Goal: Task Accomplishment & Management: Manage account settings

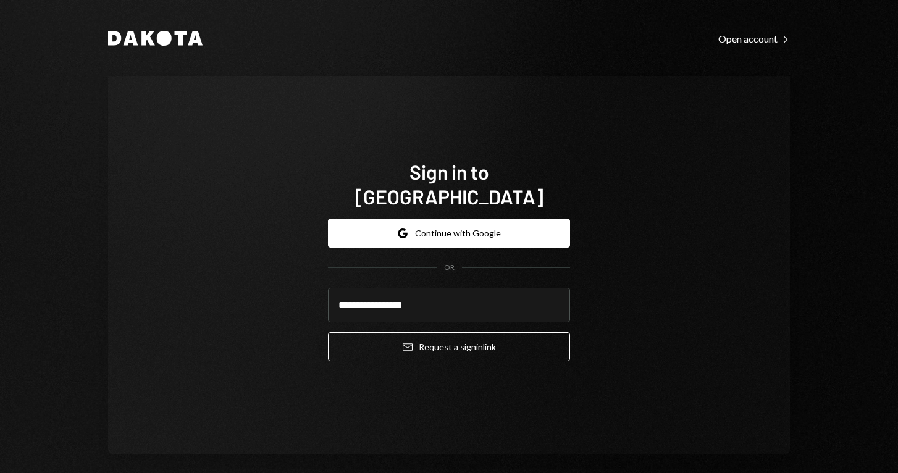
type input "**********"
click at [445, 333] on button "Email Request a sign in link" at bounding box center [449, 346] width 242 height 29
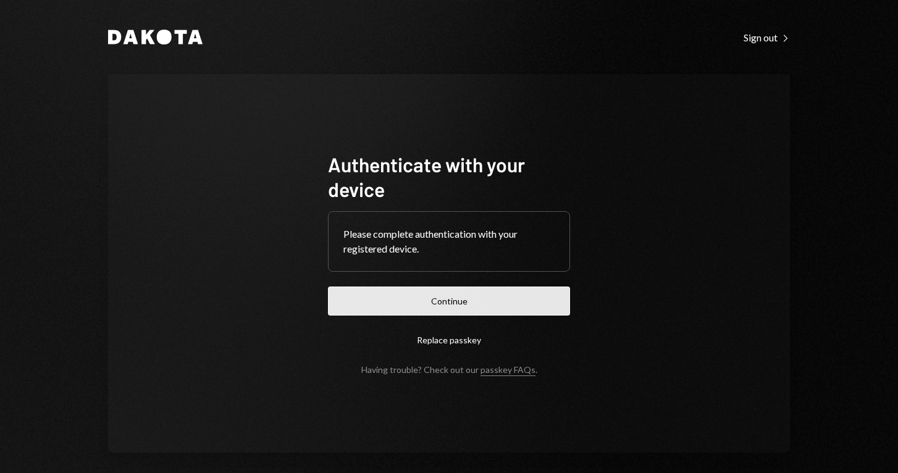
click at [440, 307] on button "Continue" at bounding box center [449, 300] width 242 height 29
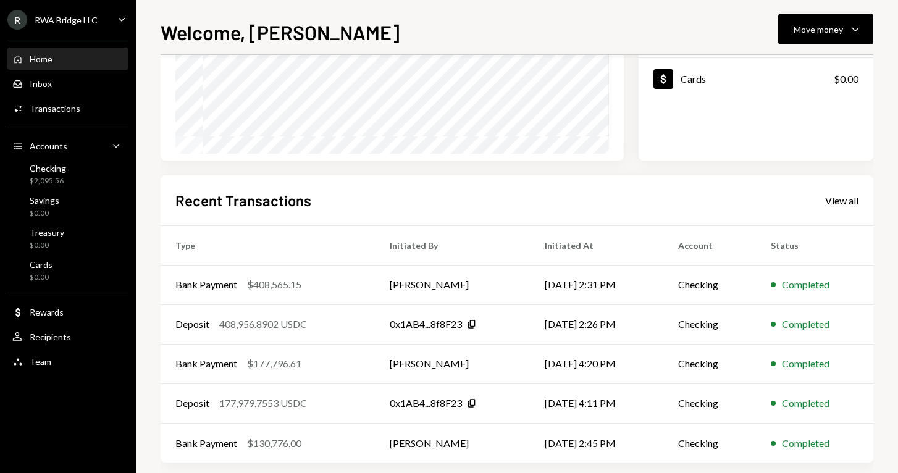
scroll to position [199, 0]
click at [252, 285] on div "$408,565.15" at bounding box center [274, 283] width 54 height 15
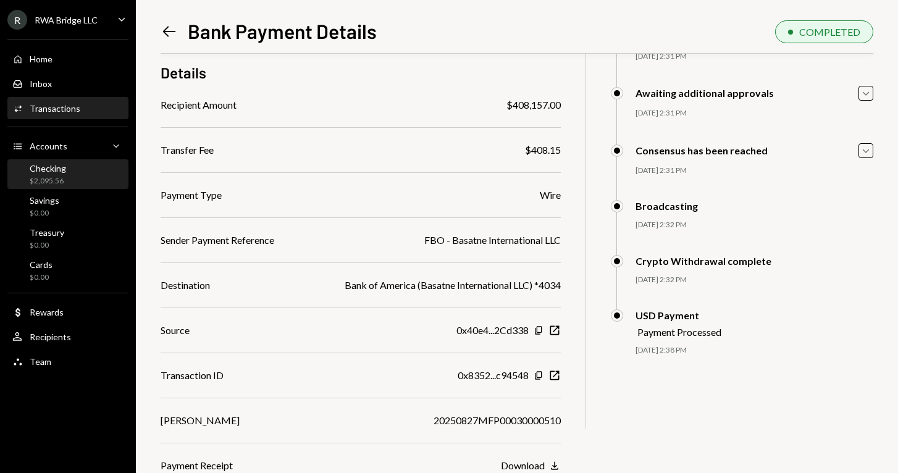
click at [67, 183] on div "Checking $2,095.56" at bounding box center [67, 174] width 111 height 23
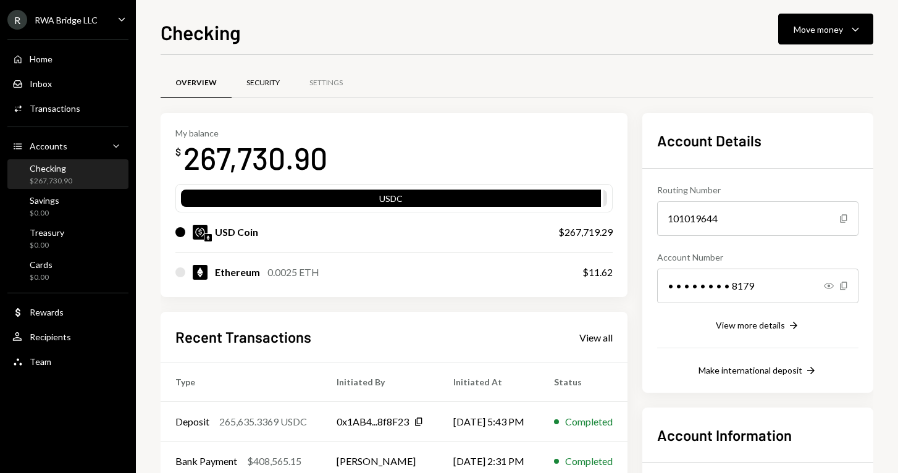
click at [282, 89] on div "Security" at bounding box center [263, 84] width 63 height 30
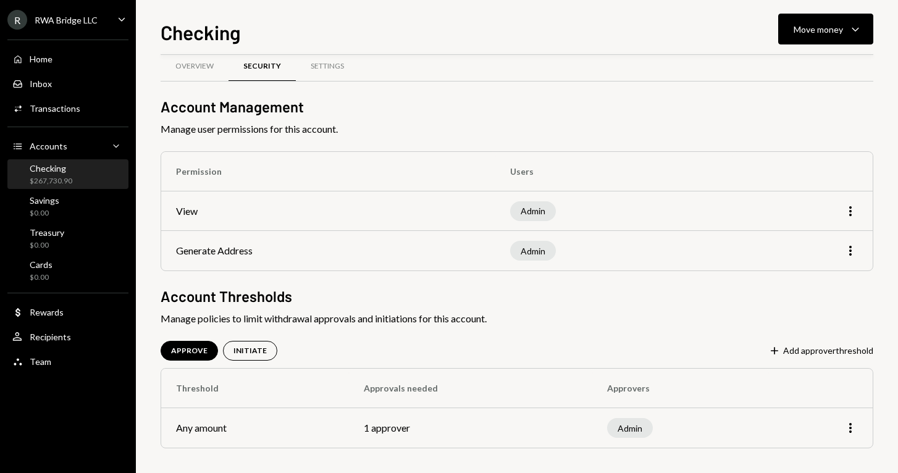
scroll to position [17, 0]
click at [205, 72] on div "Overview" at bounding box center [195, 67] width 68 height 30
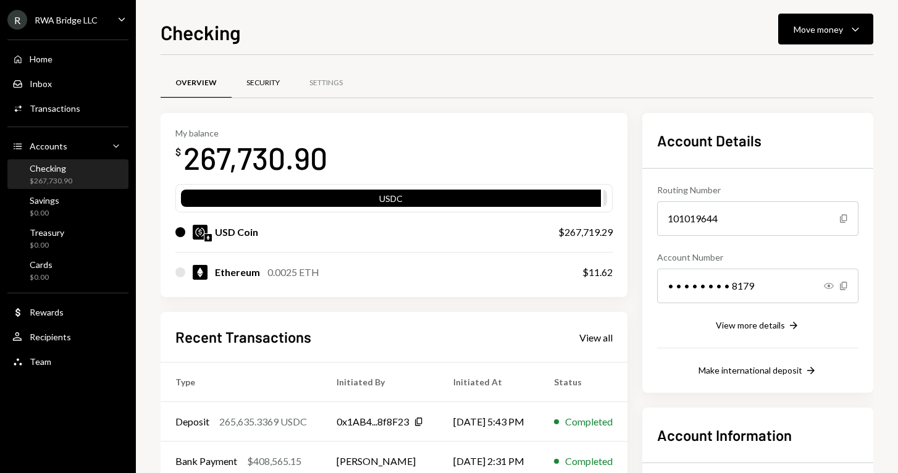
click at [274, 88] on div "Security" at bounding box center [263, 84] width 63 height 30
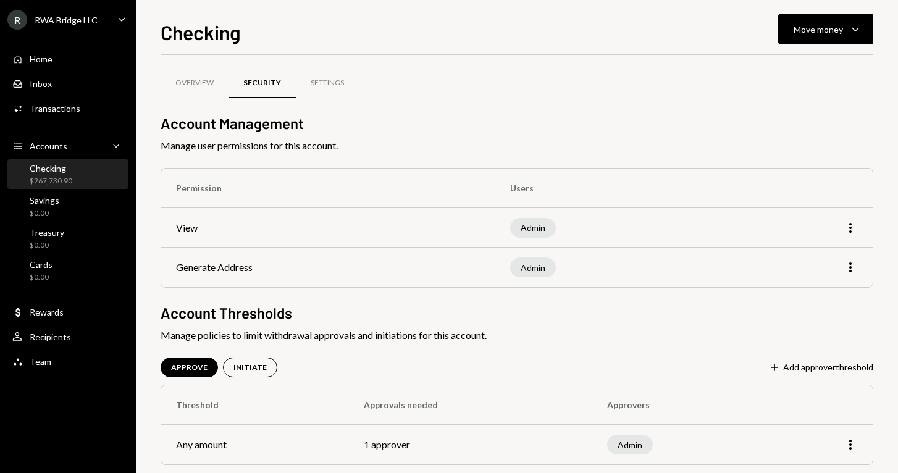
click at [850, 379] on div "Overview Security Settings Account Management Manage user permissions for this …" at bounding box center [517, 282] width 712 height 415
click at [848, 370] on button "Plus Add approver threshold" at bounding box center [820, 368] width 105 height 14
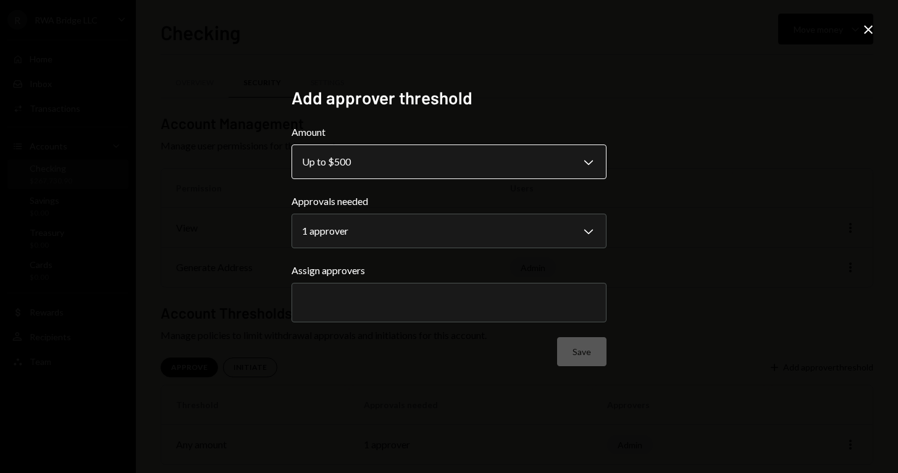
click at [528, 161] on body "**********" at bounding box center [449, 236] width 898 height 473
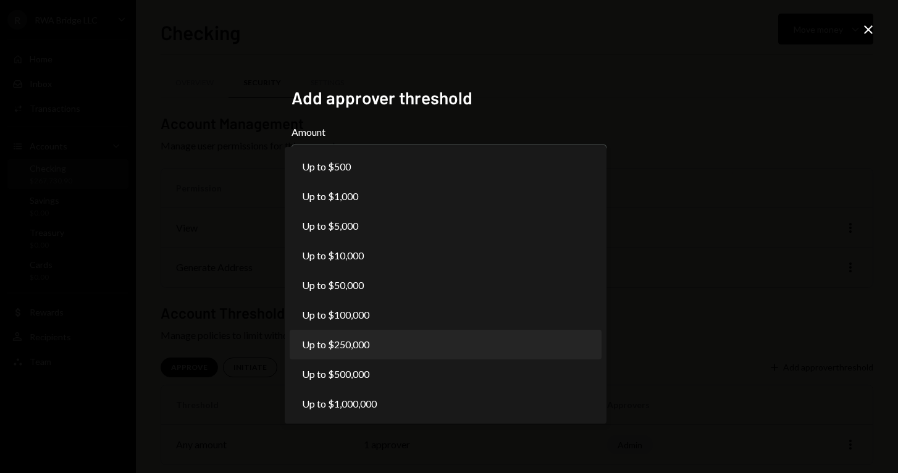
select select "******"
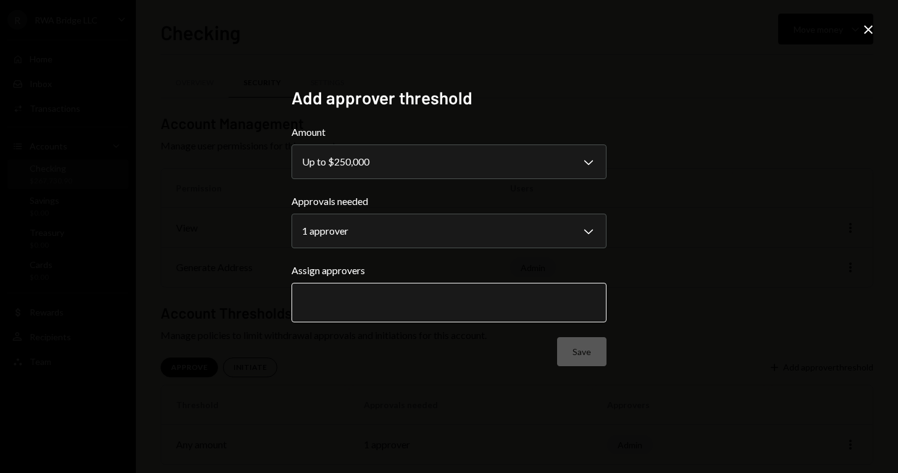
click at [439, 307] on input "text" at bounding box center [449, 302] width 294 height 11
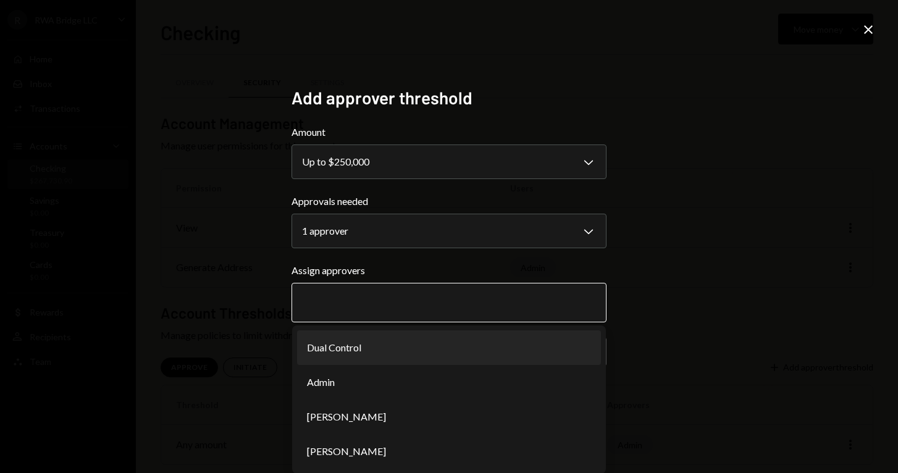
click at [420, 349] on li "Dual Control" at bounding box center [449, 347] width 304 height 35
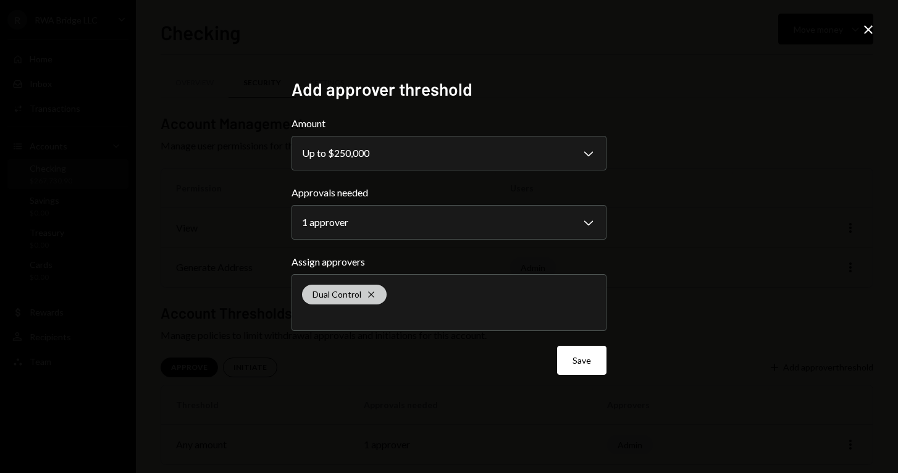
click at [372, 296] on icon "Cross" at bounding box center [371, 295] width 10 height 10
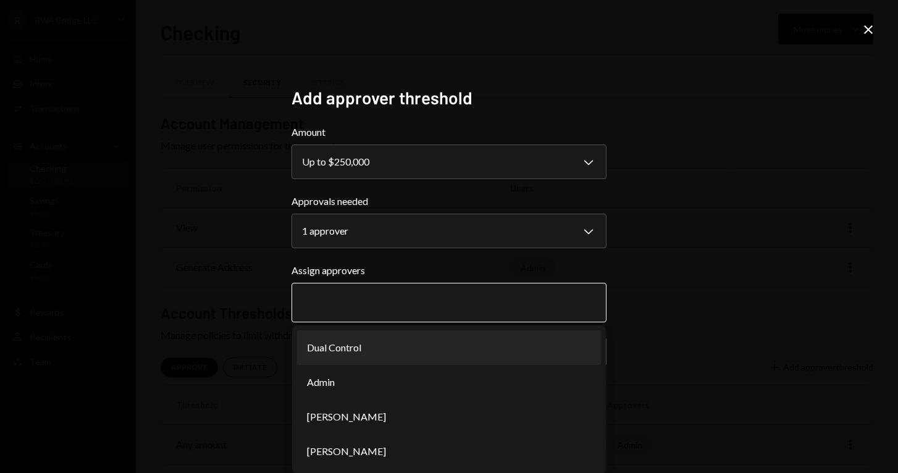
click at [367, 349] on li "Dual Control" at bounding box center [449, 347] width 304 height 35
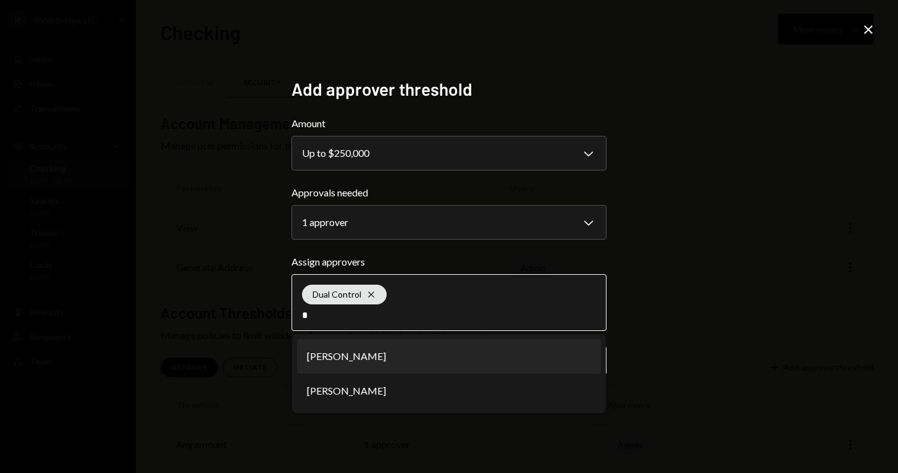
type input "**"
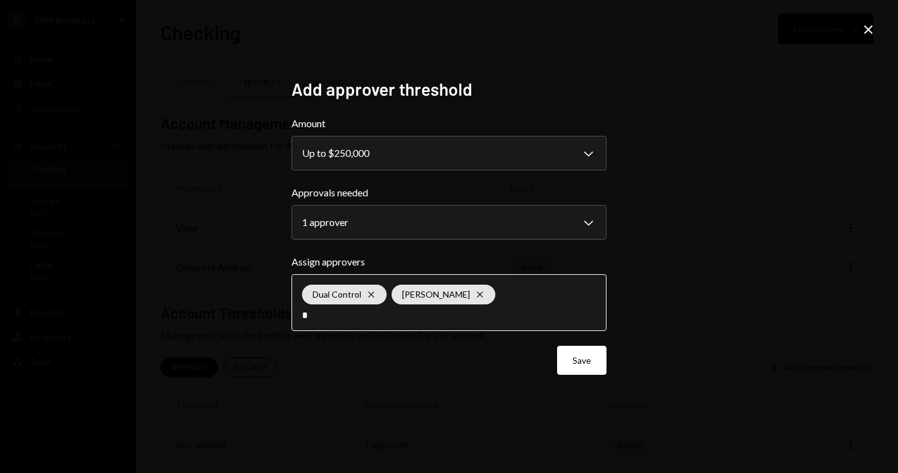
type input "**"
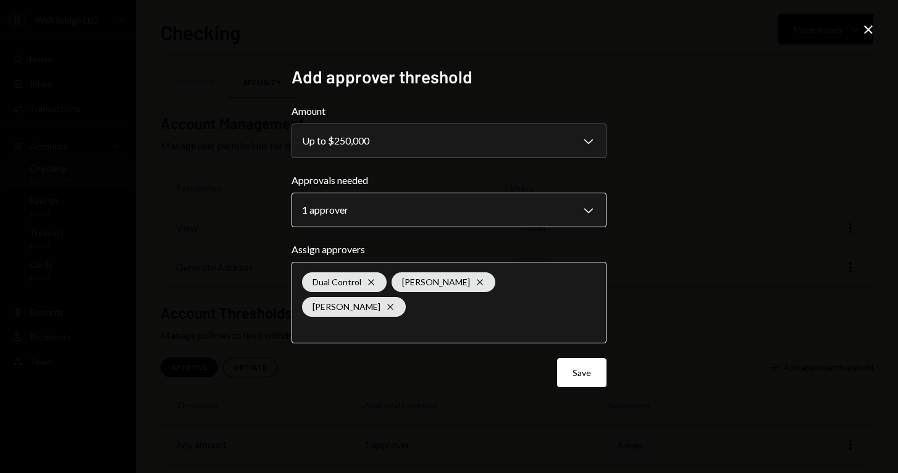
click at [401, 228] on body "**********" at bounding box center [449, 236] width 898 height 473
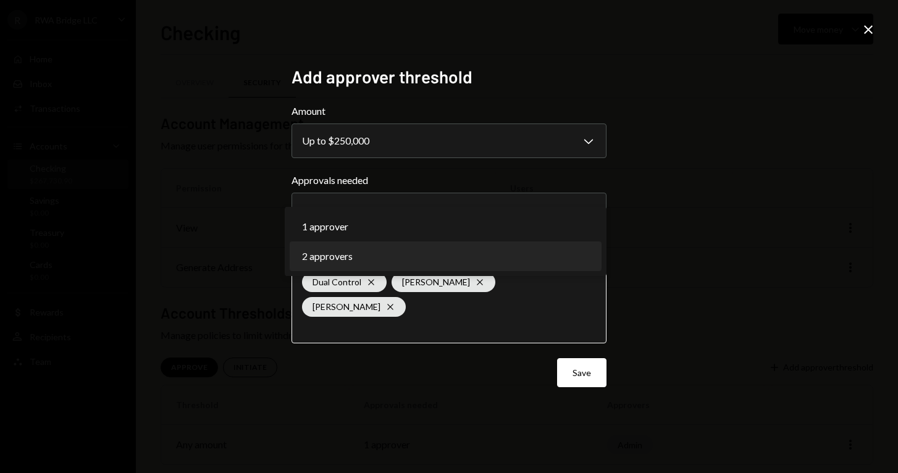
select select "*"
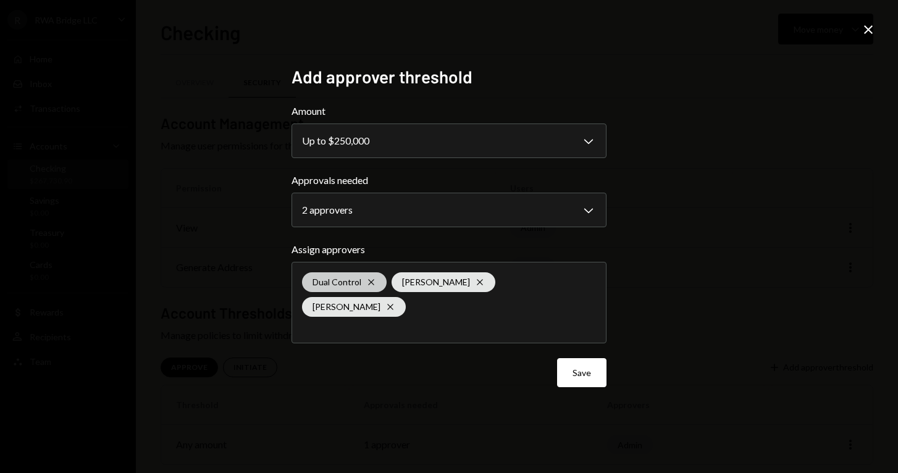
click at [368, 287] on icon "Cross" at bounding box center [371, 282] width 10 height 10
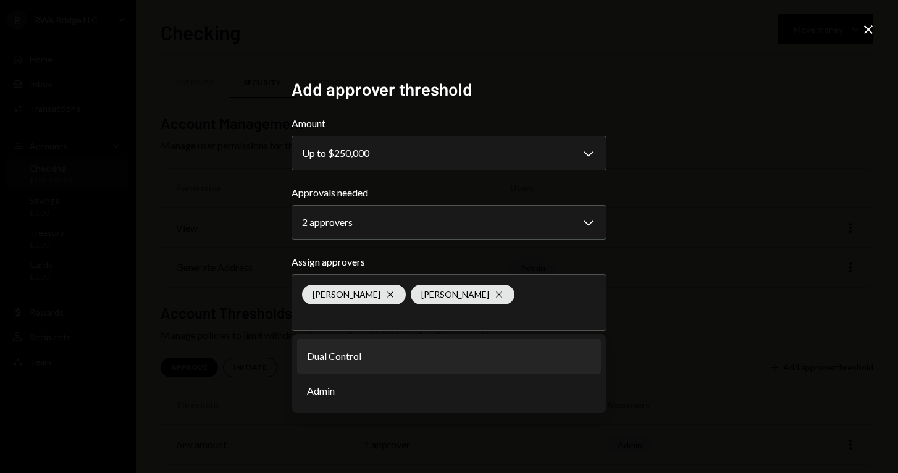
click at [388, 248] on form "**********" at bounding box center [448, 245] width 315 height 259
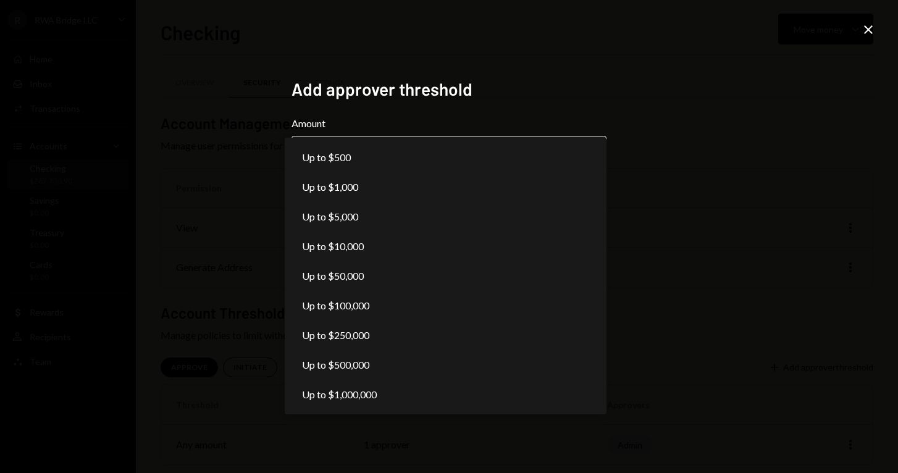
click at [437, 159] on body "**********" at bounding box center [449, 236] width 898 height 473
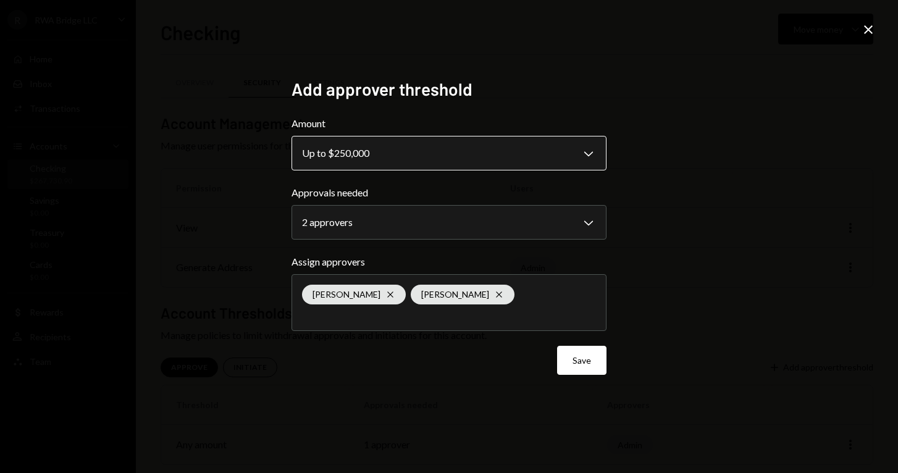
click at [470, 154] on body "**********" at bounding box center [449, 236] width 898 height 473
click at [575, 375] on div "**********" at bounding box center [448, 236] width 315 height 316
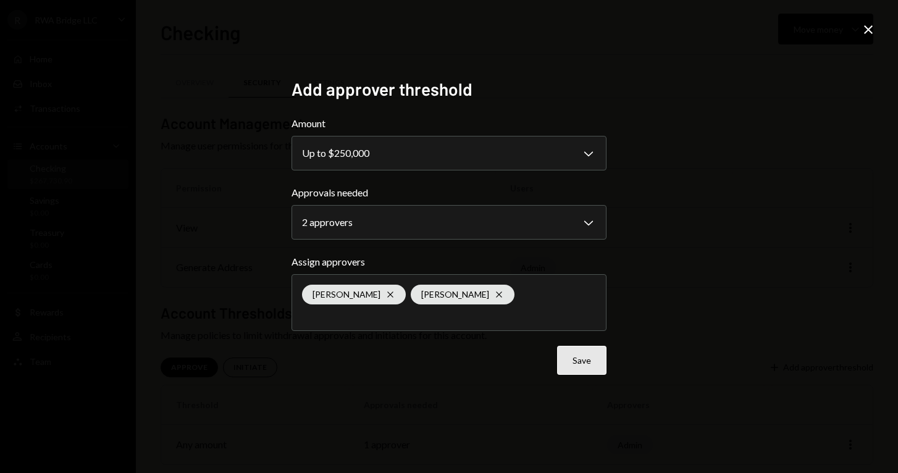
click at [583, 365] on button "Save" at bounding box center [581, 360] width 49 height 29
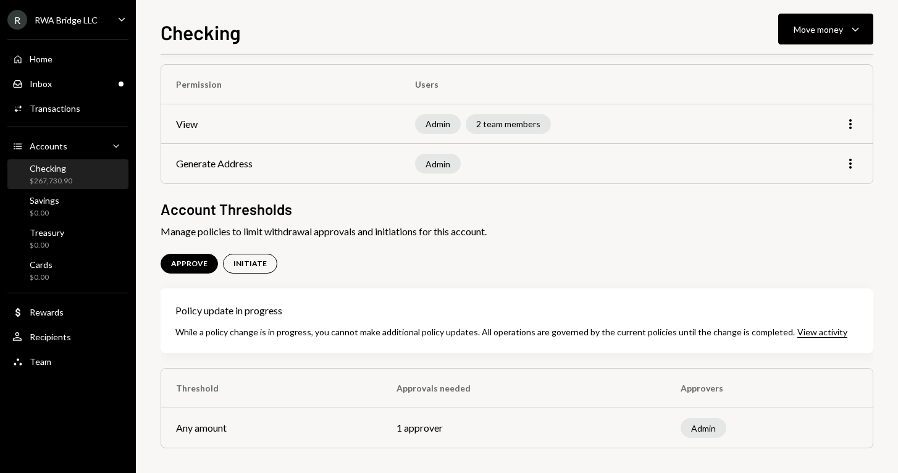
scroll to position [104, 0]
click at [850, 124] on icon "button" at bounding box center [850, 124] width 2 height 10
click at [830, 149] on div "Edit" at bounding box center [822, 151] width 62 height 22
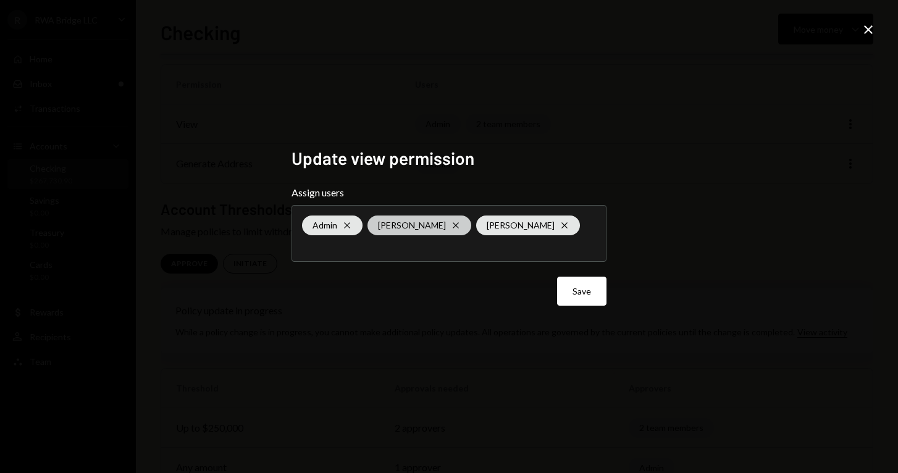
click at [451, 222] on icon "Cross" at bounding box center [456, 225] width 10 height 10
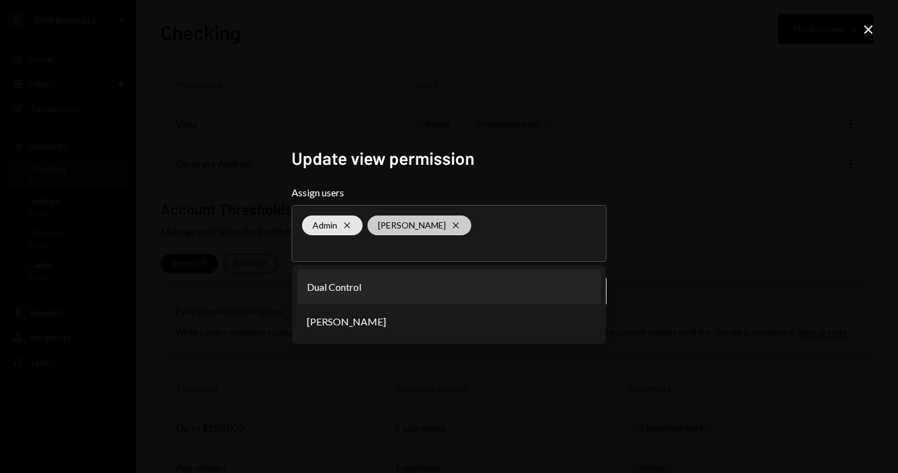
click at [461, 227] on icon "Cross" at bounding box center [456, 225] width 10 height 10
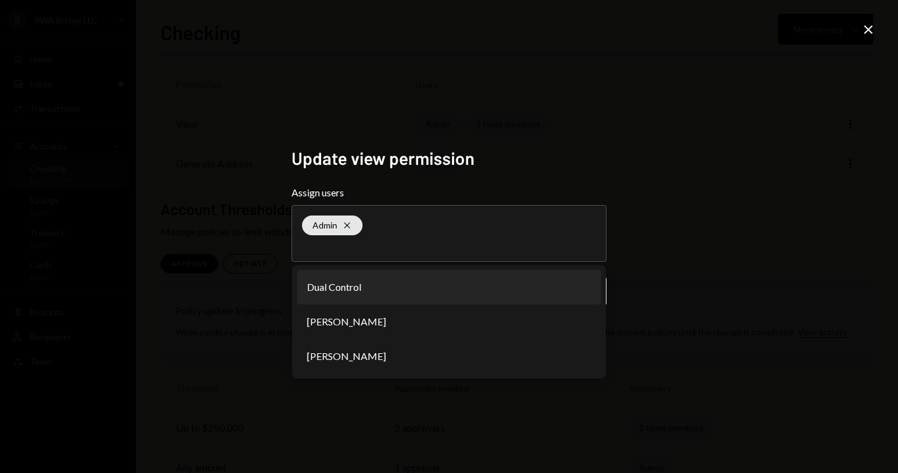
click at [620, 233] on div "Update view permission Assign users Admin Cross Dual Control Rima B Christopher…" at bounding box center [449, 236] width 345 height 207
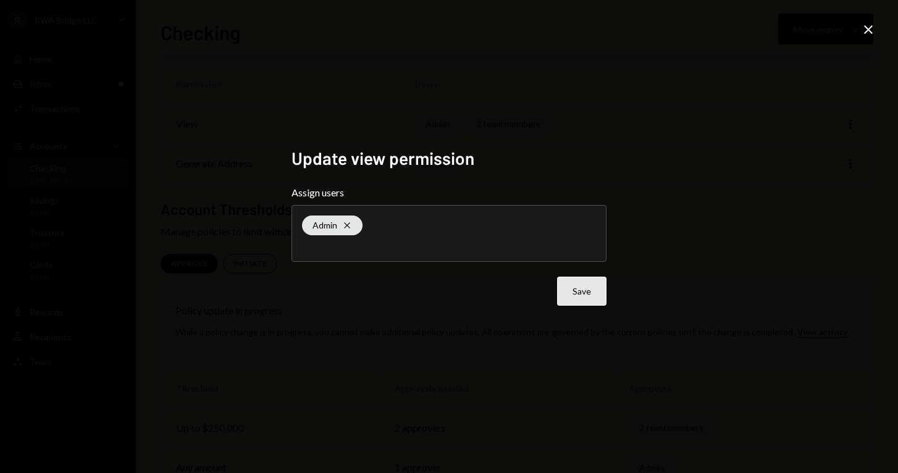
click at [577, 278] on button "Save" at bounding box center [581, 291] width 49 height 29
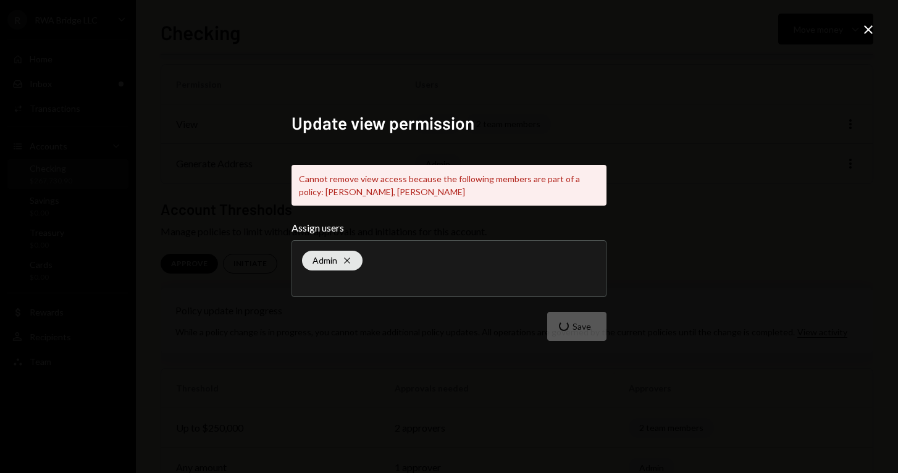
click at [869, 27] on icon "Close" at bounding box center [868, 29] width 15 height 15
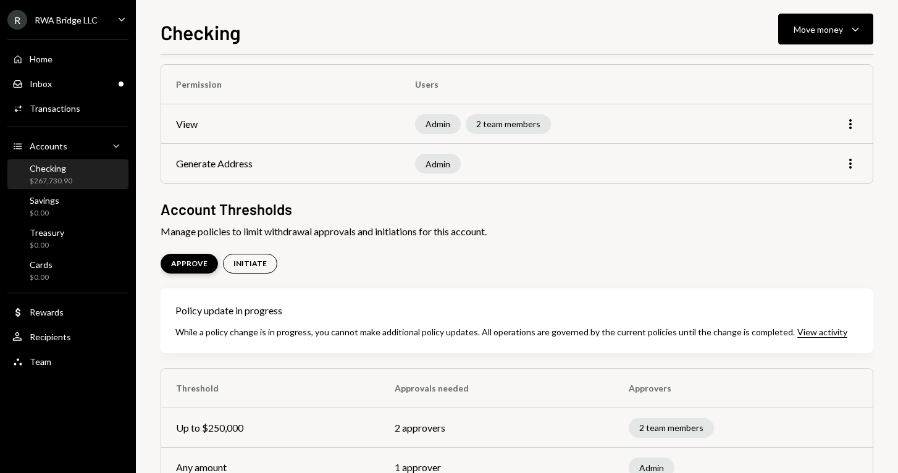
click at [190, 262] on div "APPROVE" at bounding box center [189, 264] width 36 height 10
click at [294, 251] on div "Overview Security Settings Account Management Manage user permissions for this …" at bounding box center [517, 241] width 712 height 541
click at [191, 262] on div "APPROVE" at bounding box center [189, 264] width 36 height 10
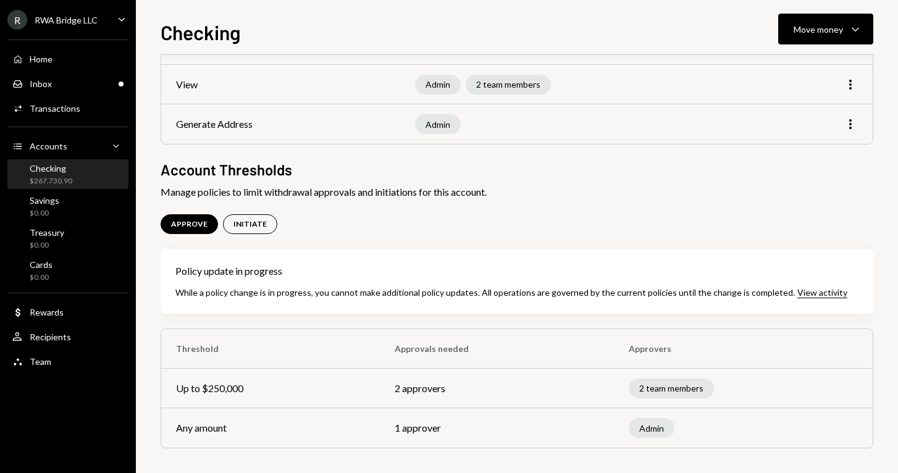
scroll to position [143, 0]
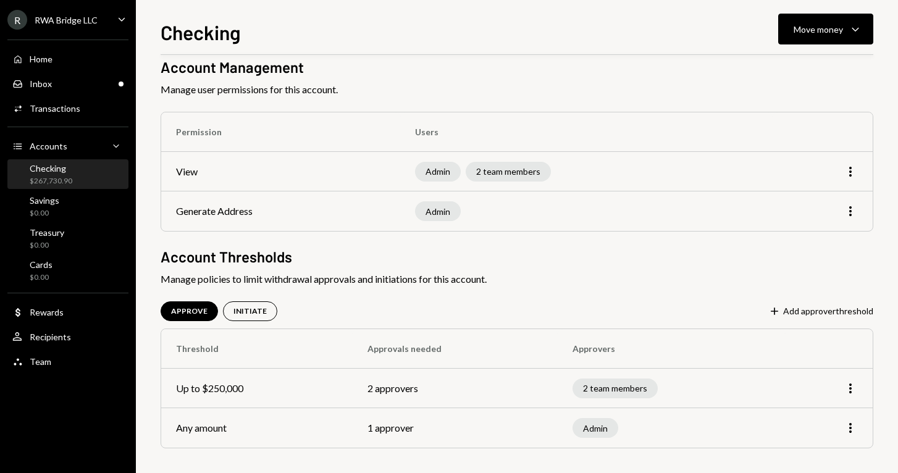
scroll to position [56, 0]
click at [241, 312] on div "INITIATE" at bounding box center [249, 311] width 33 height 10
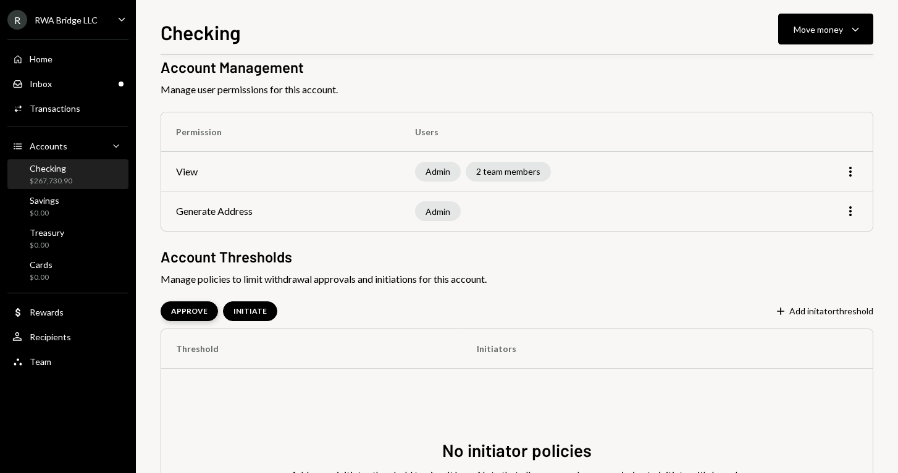
click at [184, 316] on div "APPROVE" at bounding box center [189, 311] width 57 height 20
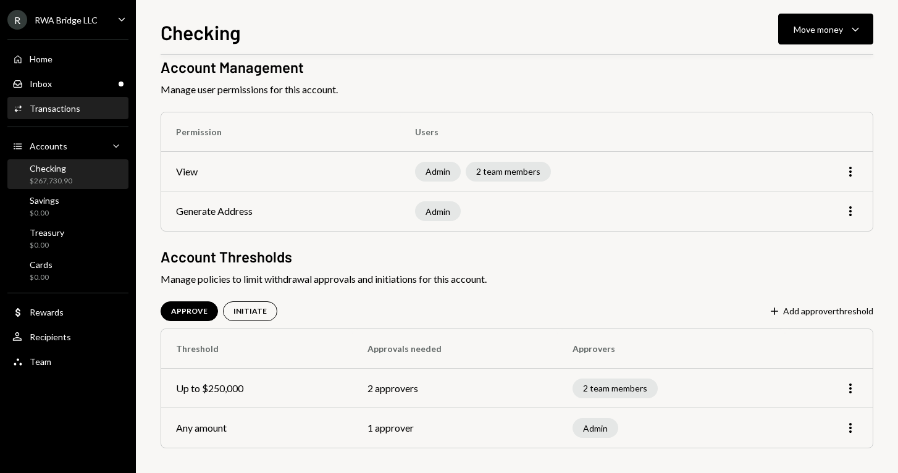
click at [107, 111] on div "Activities Transactions" at bounding box center [67, 108] width 111 height 11
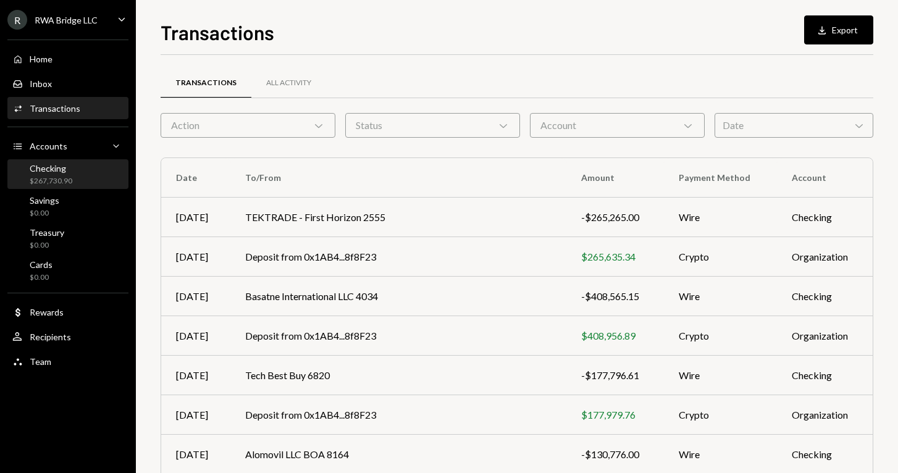
click at [81, 166] on div "Checking $267,730.90" at bounding box center [67, 174] width 111 height 23
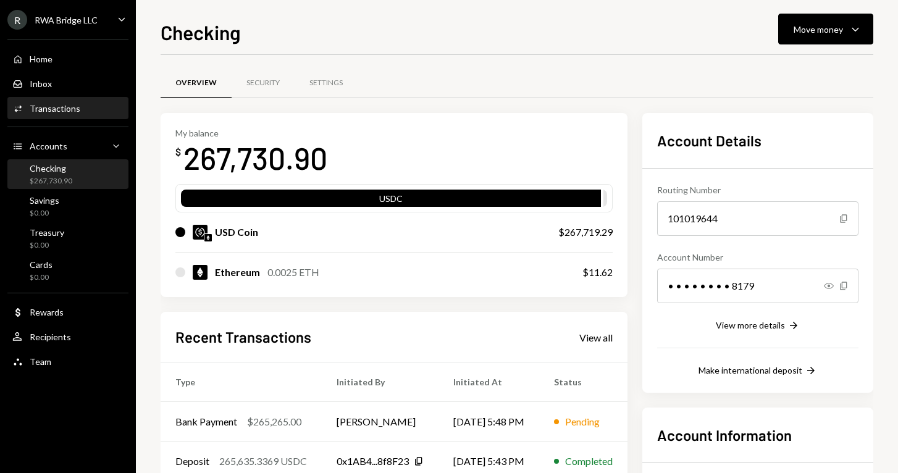
click at [89, 107] on div "Activities Transactions" at bounding box center [67, 108] width 111 height 11
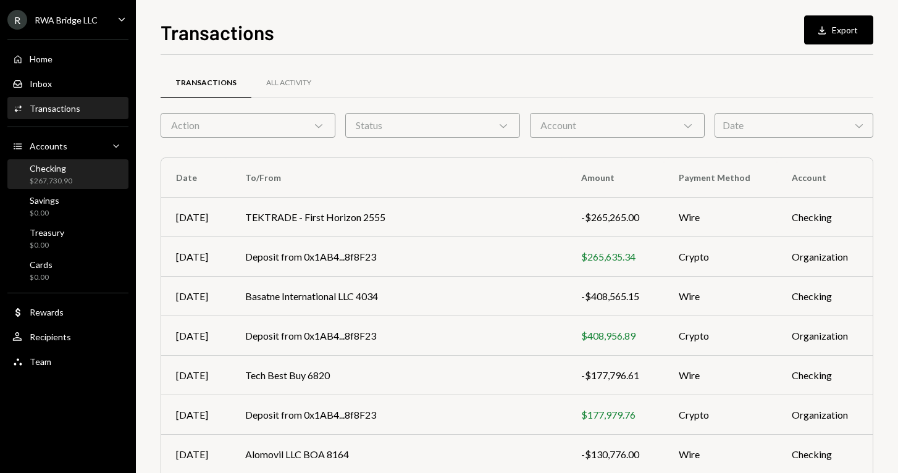
click at [112, 164] on div "Checking $267,730.90" at bounding box center [67, 174] width 111 height 23
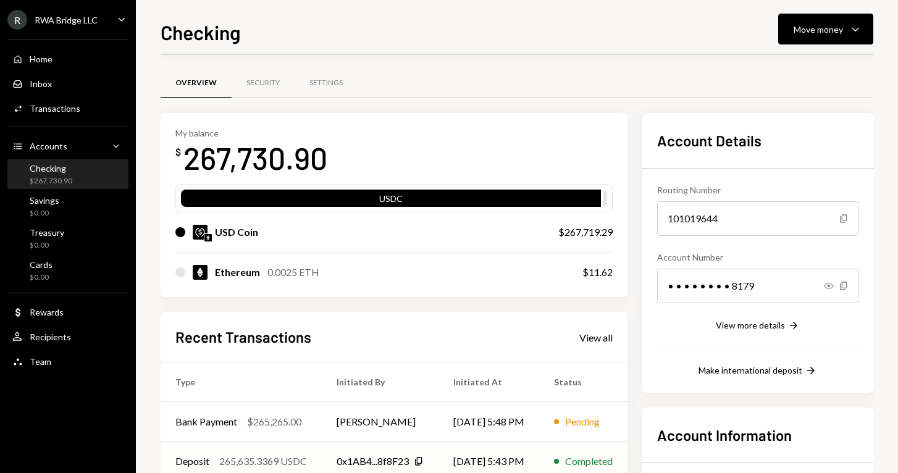
scroll to position [112, 0]
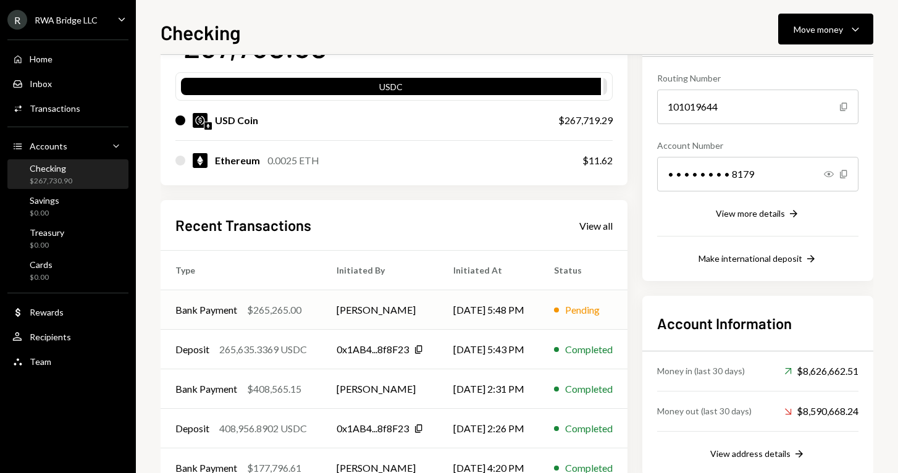
click at [404, 324] on td "[PERSON_NAME]" at bounding box center [380, 310] width 117 height 40
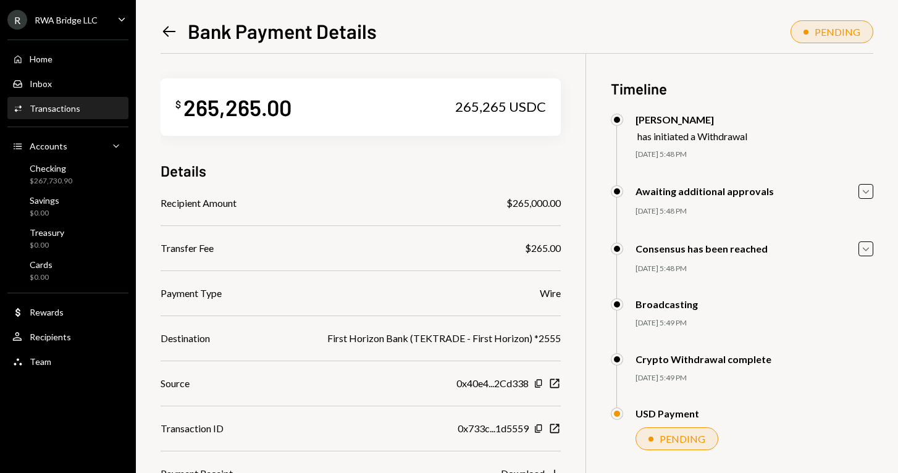
click at [74, 103] on div "Activities Transactions" at bounding box center [46, 108] width 68 height 11
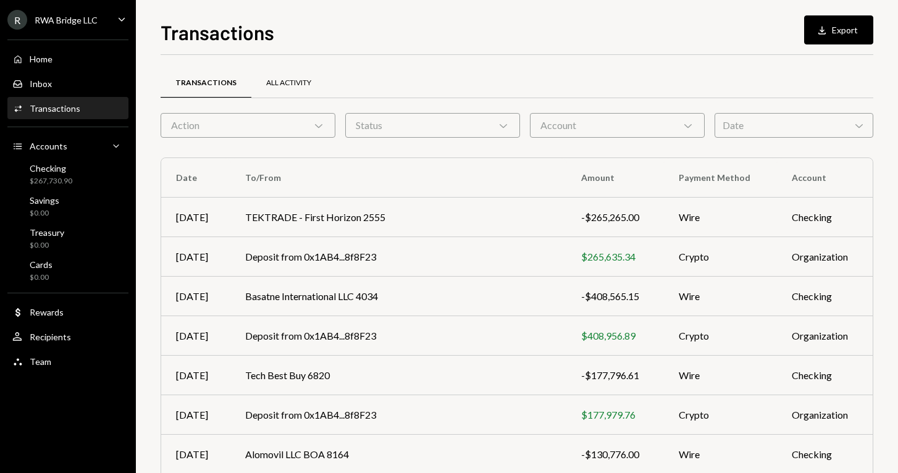
click at [266, 87] on div "All Activity" at bounding box center [288, 83] width 45 height 10
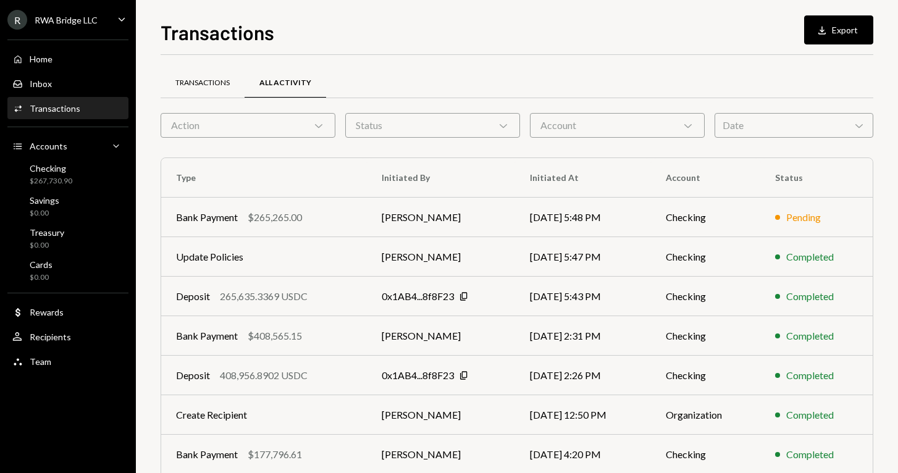
click at [191, 88] on div "Transactions" at bounding box center [203, 84] width 84 height 30
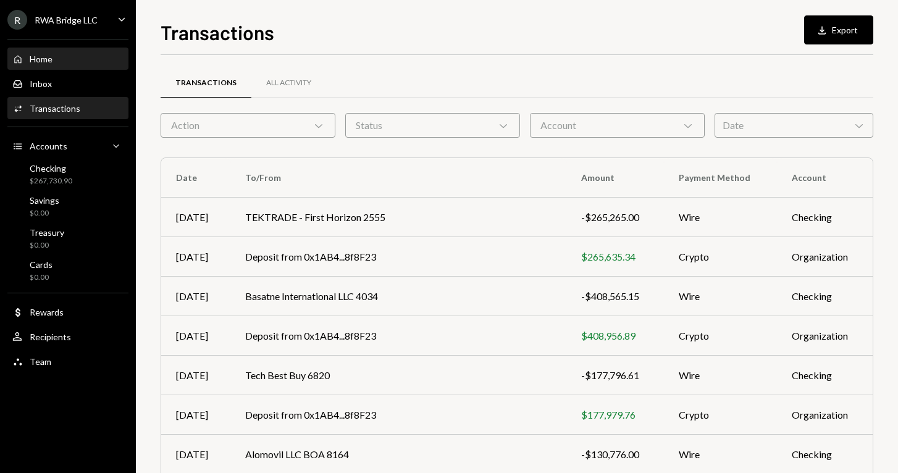
click at [97, 58] on div "Home Home" at bounding box center [67, 59] width 111 height 11
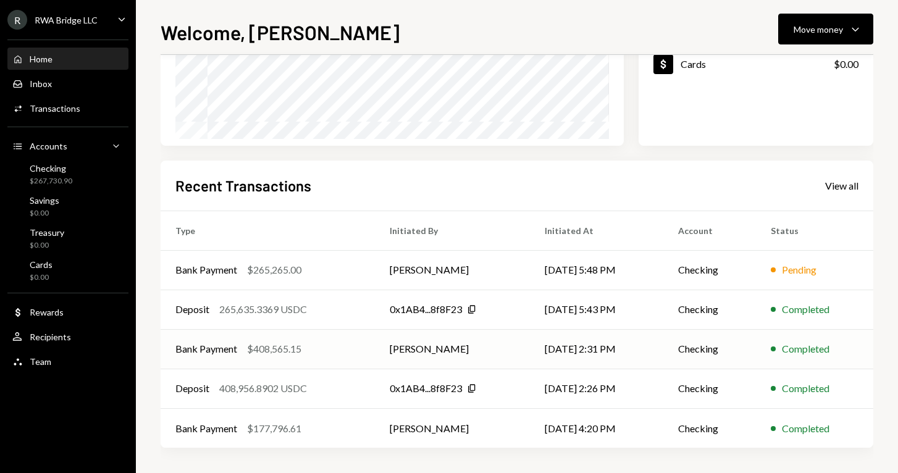
scroll to position [213, 0]
click at [803, 265] on div "Pending" at bounding box center [799, 269] width 35 height 15
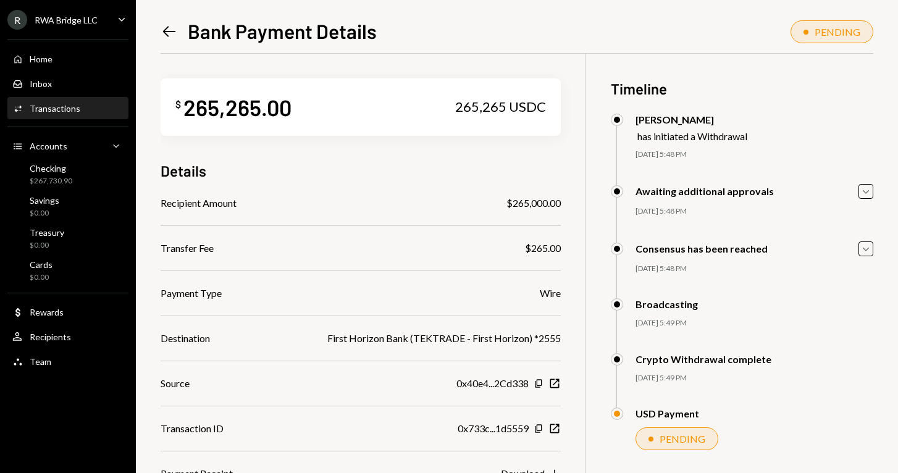
click at [688, 437] on div "PENDING" at bounding box center [682, 439] width 46 height 12
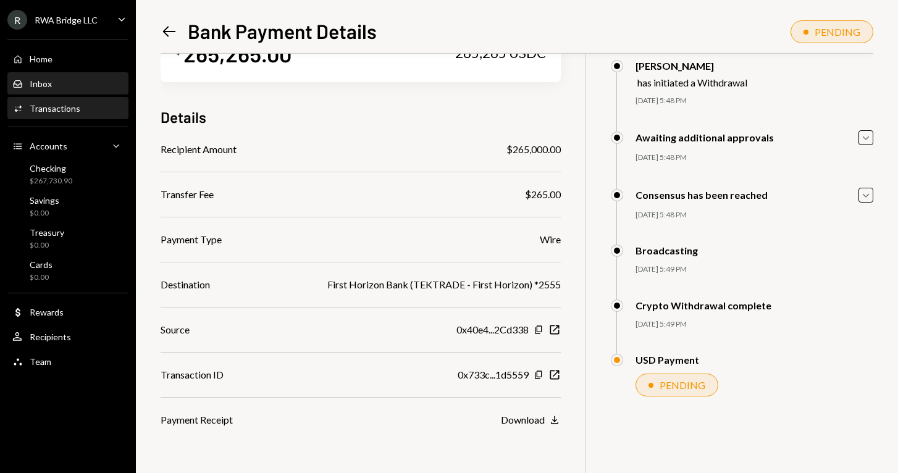
click at [84, 75] on div "Inbox Inbox" at bounding box center [67, 83] width 111 height 21
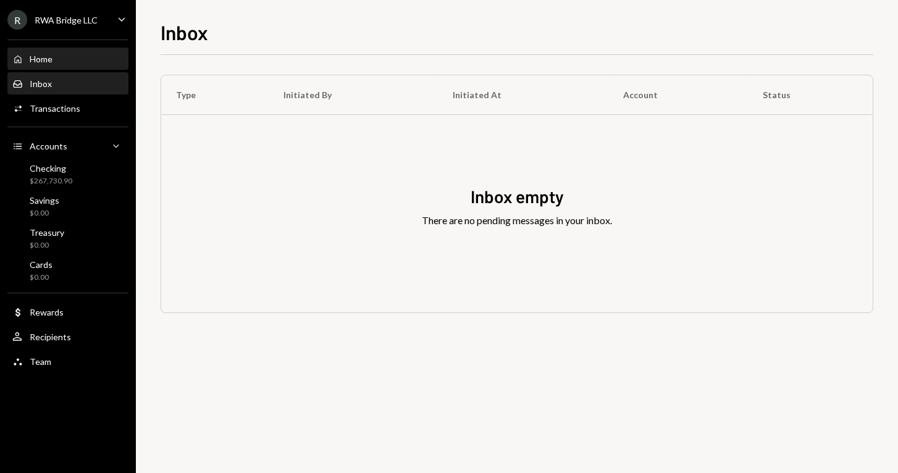
click at [93, 63] on div "Home Home" at bounding box center [67, 59] width 111 height 11
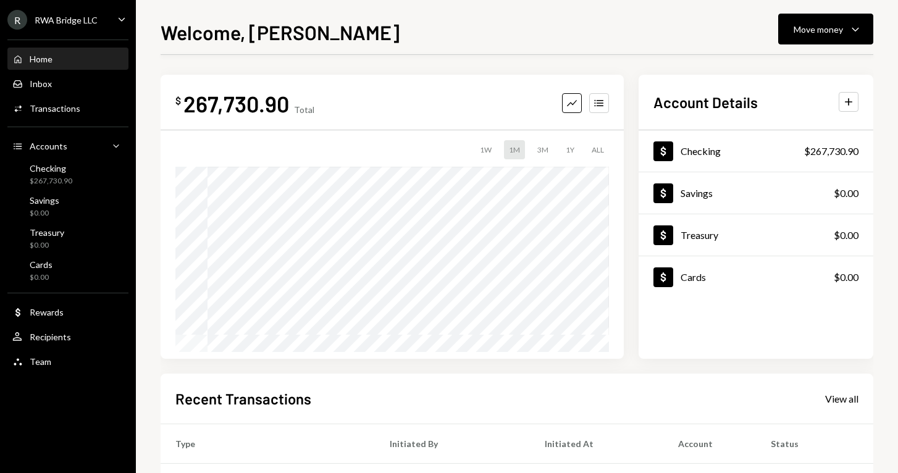
scroll to position [211, 0]
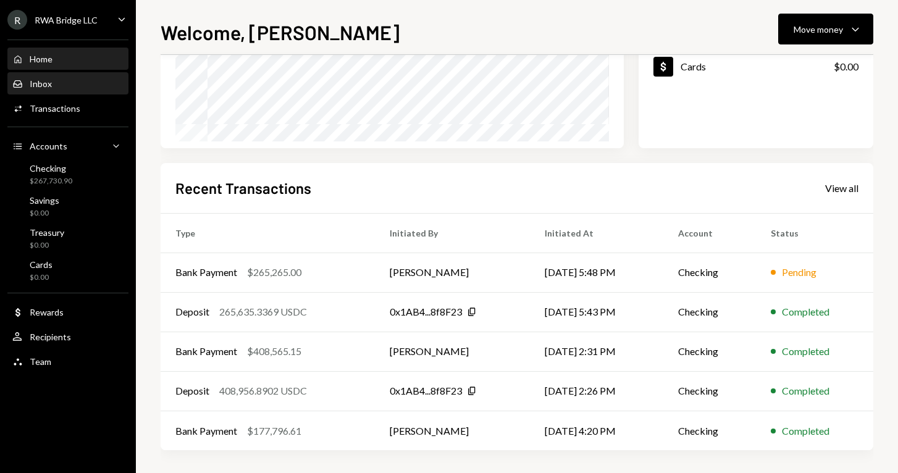
click at [70, 83] on div "Inbox Inbox" at bounding box center [67, 83] width 111 height 11
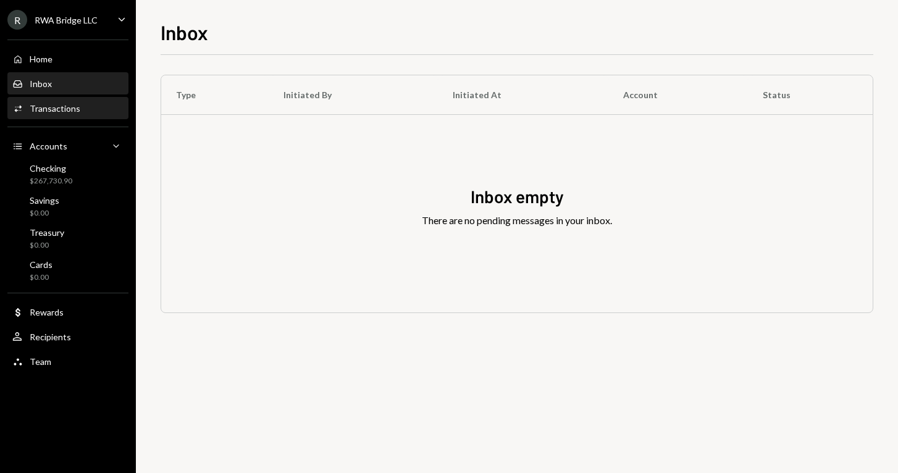
click at [69, 112] on div "Transactions" at bounding box center [55, 108] width 51 height 10
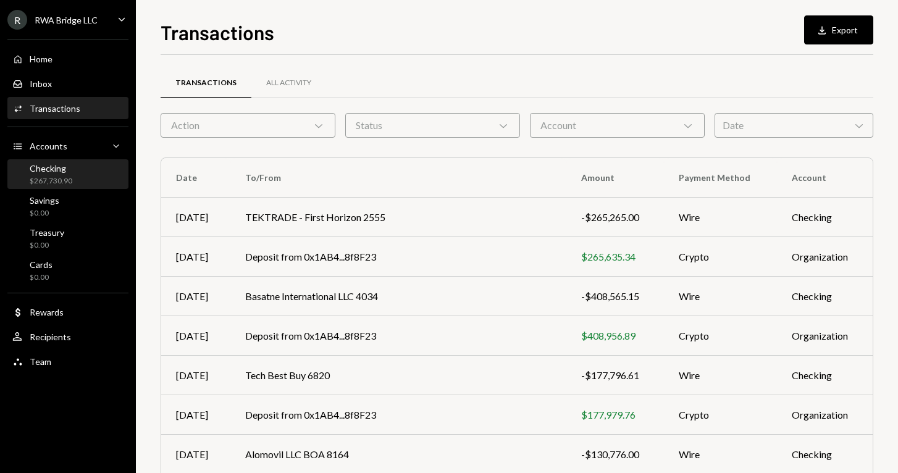
click at [86, 168] on div "Checking $267,730.90" at bounding box center [67, 174] width 111 height 23
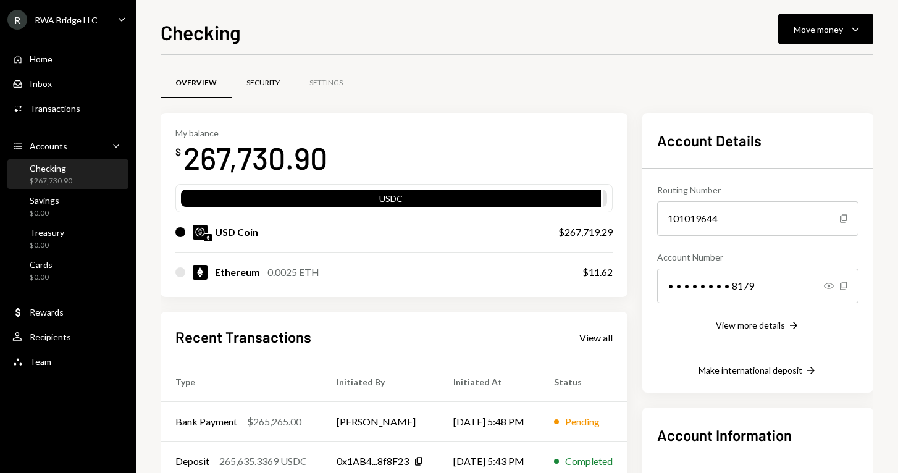
click at [273, 93] on div "Security" at bounding box center [263, 84] width 63 height 30
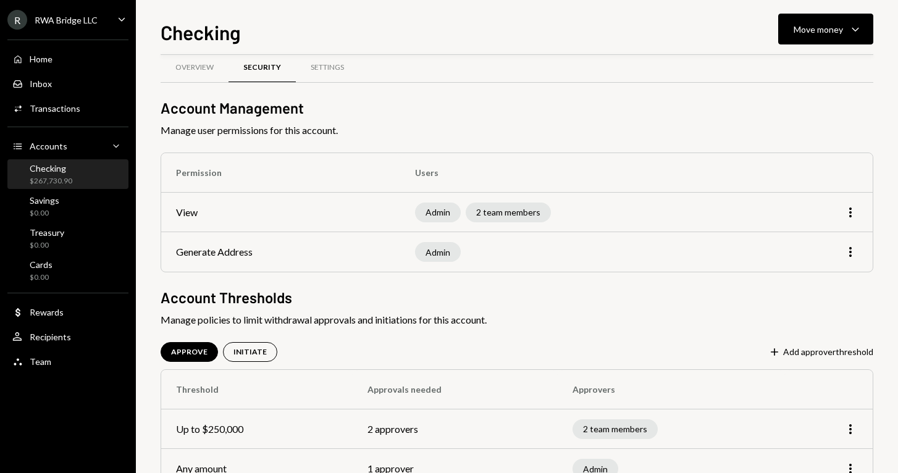
scroll to position [8, 0]
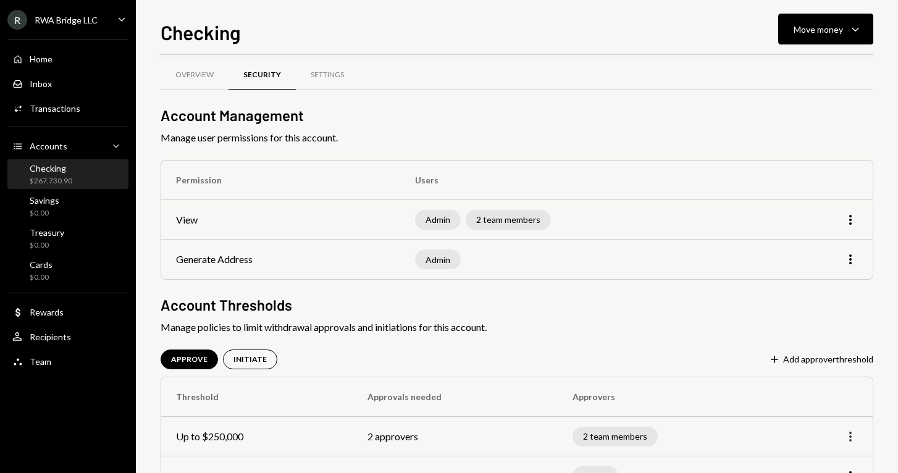
click at [850, 438] on icon "More" at bounding box center [850, 436] width 15 height 15
click at [835, 412] on div "Remove" at bounding box center [822, 410] width 62 height 22
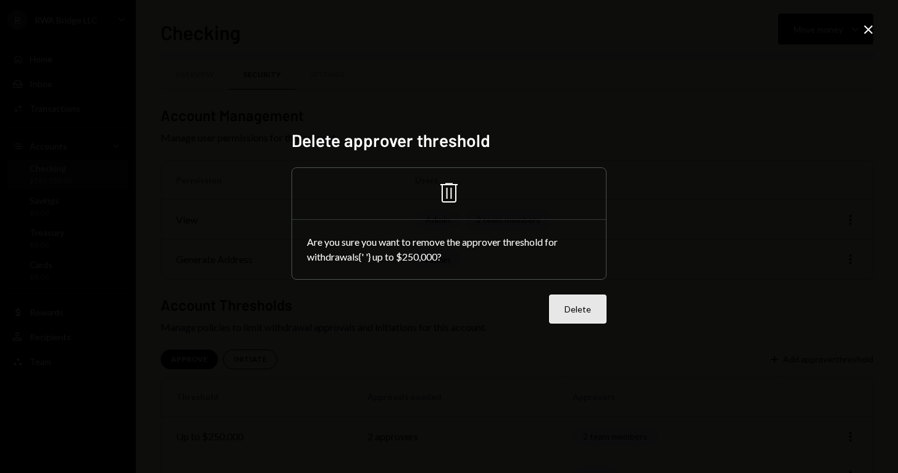
click at [578, 312] on button "Delete" at bounding box center [577, 308] width 57 height 29
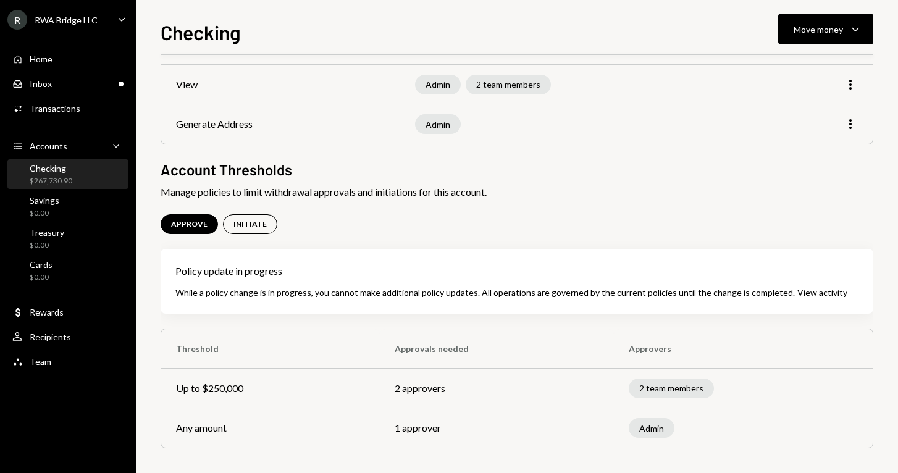
scroll to position [0, 0]
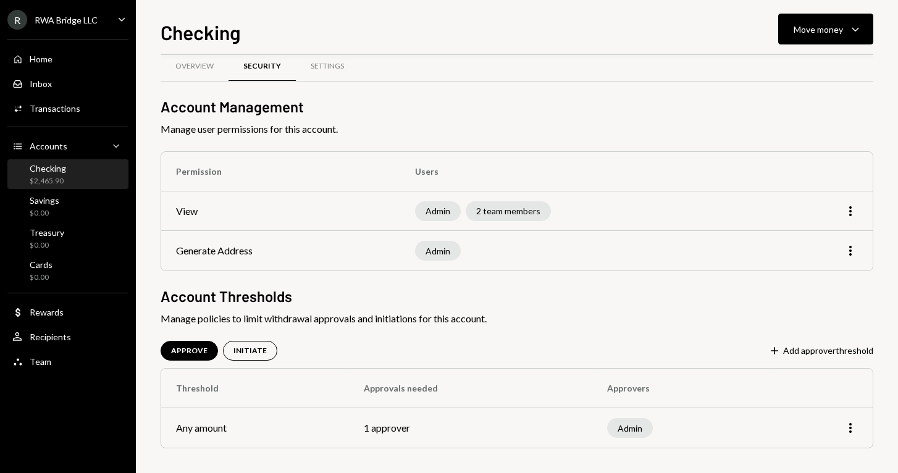
click at [440, 210] on div "Admin" at bounding box center [438, 211] width 46 height 20
click at [490, 207] on div "2 team members" at bounding box center [508, 211] width 85 height 20
click at [98, 109] on div "Activities Transactions" at bounding box center [67, 108] width 111 height 11
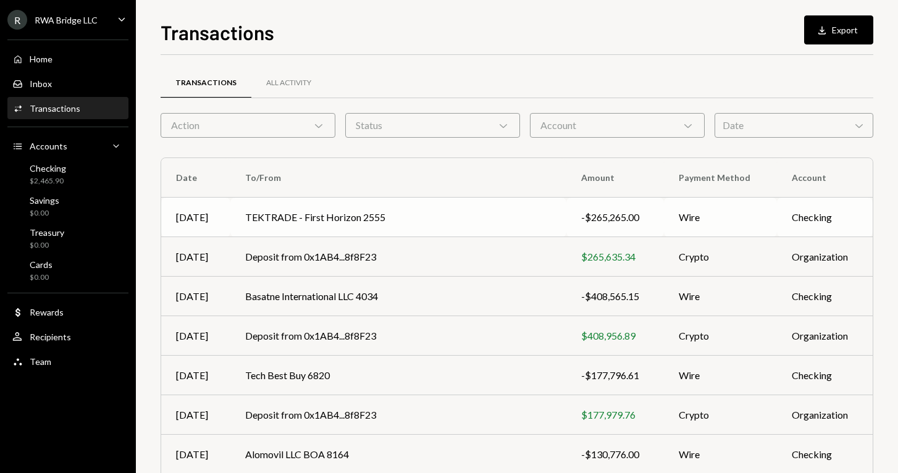
click at [310, 209] on td "TEKTRADE - First Horizon 2555" at bounding box center [398, 218] width 336 height 40
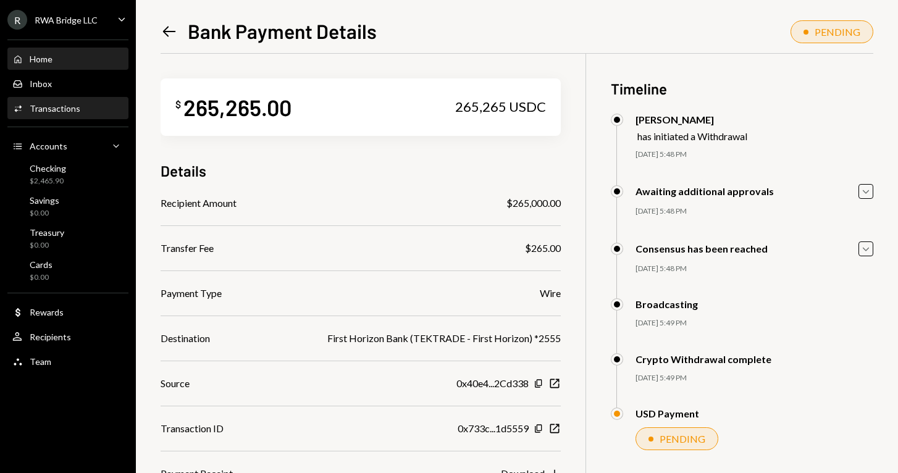
click at [48, 65] on div "Home Home" at bounding box center [67, 59] width 111 height 21
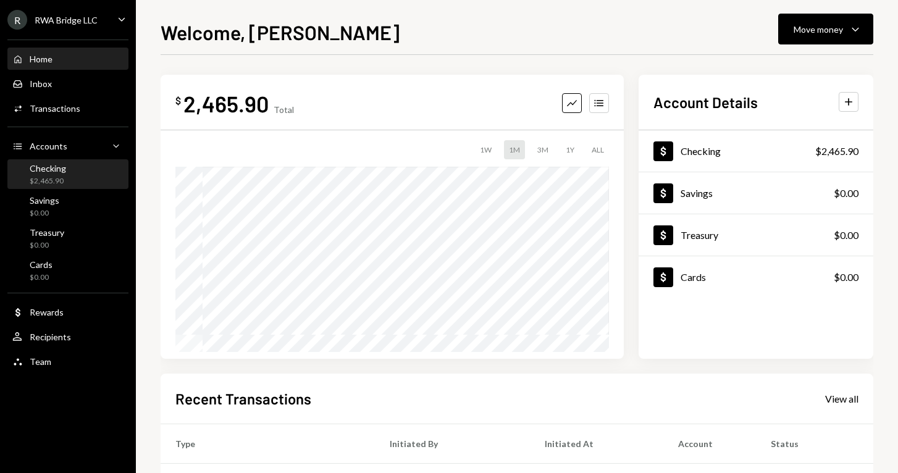
click at [101, 172] on div "Checking $2,465.90" at bounding box center [67, 174] width 111 height 23
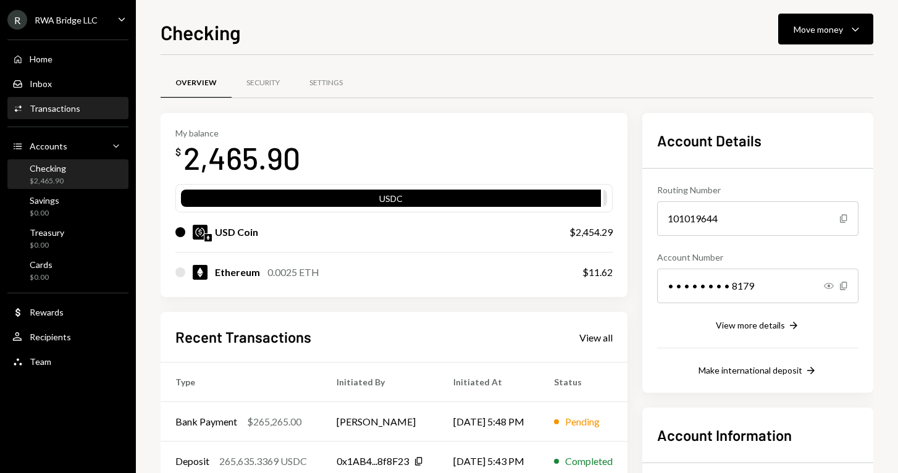
click at [94, 112] on div "Activities Transactions" at bounding box center [67, 108] width 111 height 11
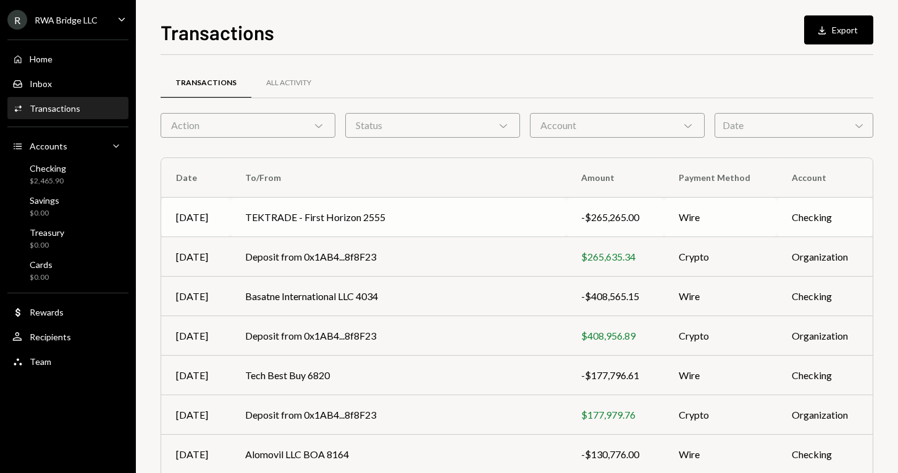
click at [322, 213] on td "TEKTRADE - First Horizon 2555" at bounding box center [398, 218] width 336 height 40
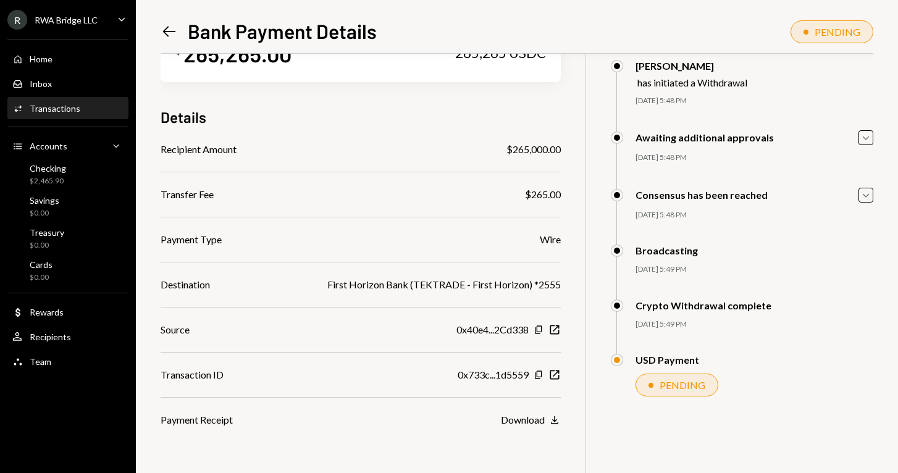
scroll to position [54, 0]
